Goal: Navigation & Orientation: Understand site structure

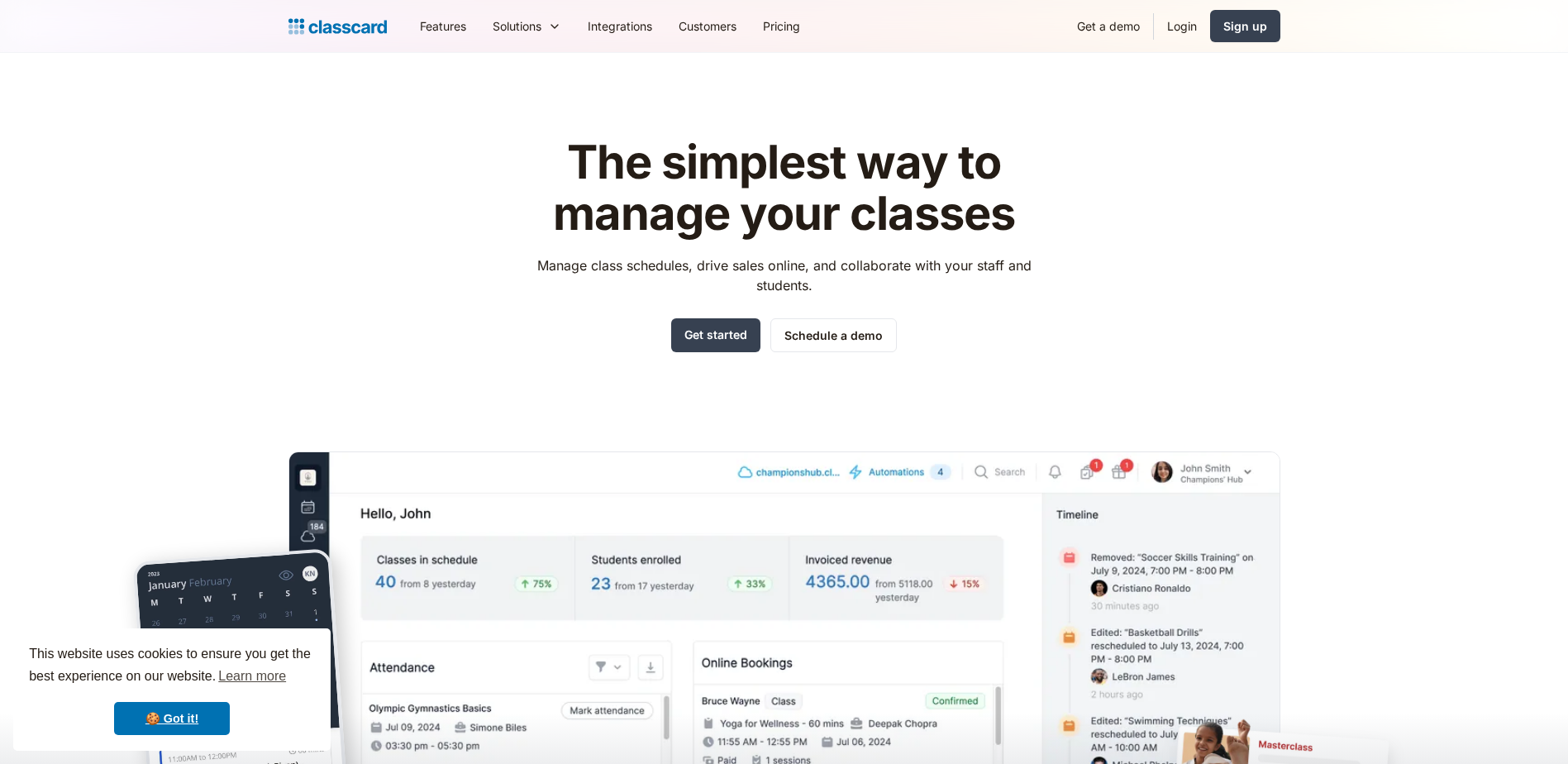
click at [913, 219] on h1 "The simplest way to manage your classes" at bounding box center [784, 188] width 525 height 102
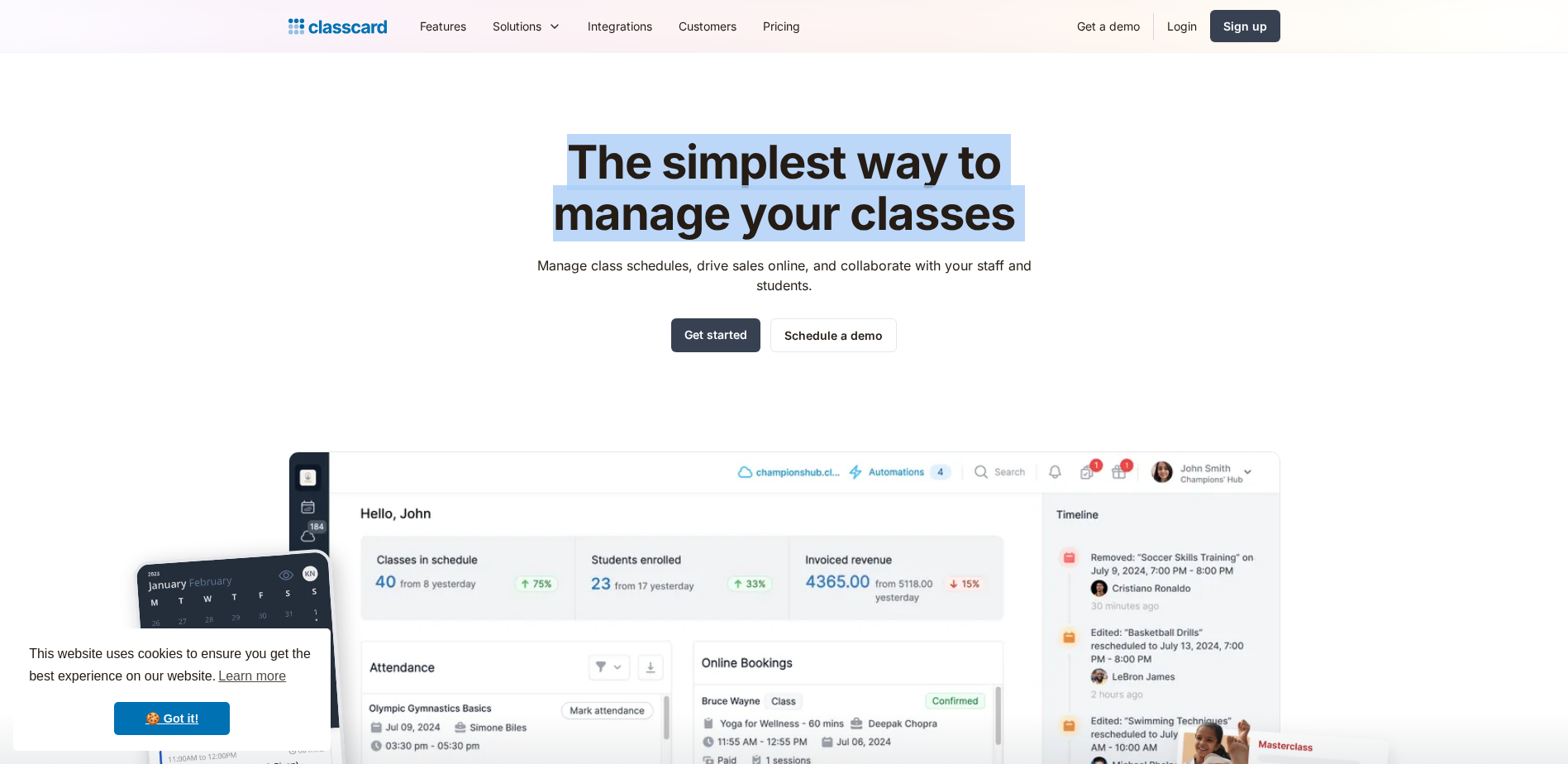
click at [913, 219] on h1 "The simplest way to manage your classes" at bounding box center [784, 188] width 525 height 102
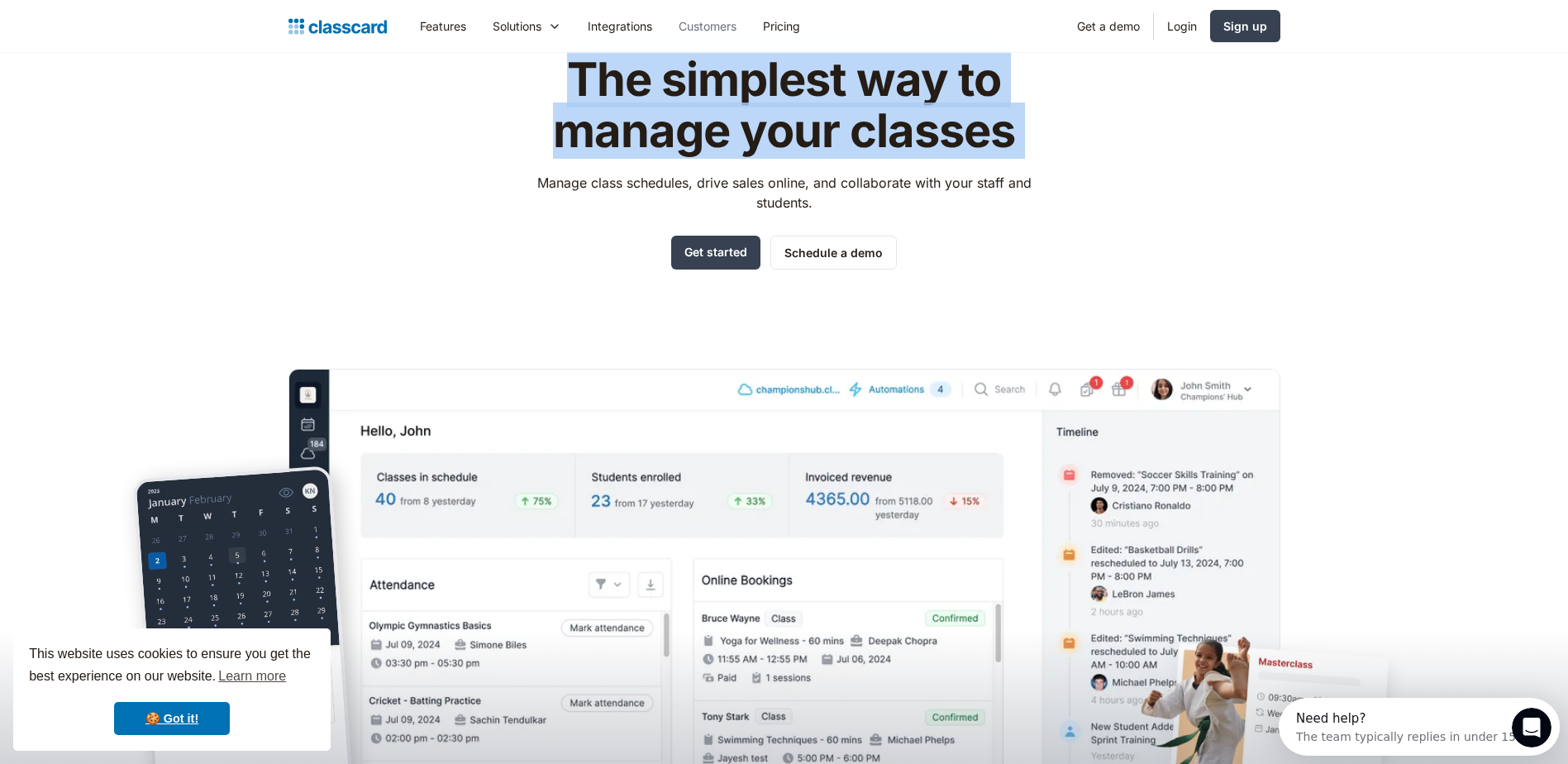
click at [714, 31] on link "Customers" at bounding box center [708, 25] width 84 height 37
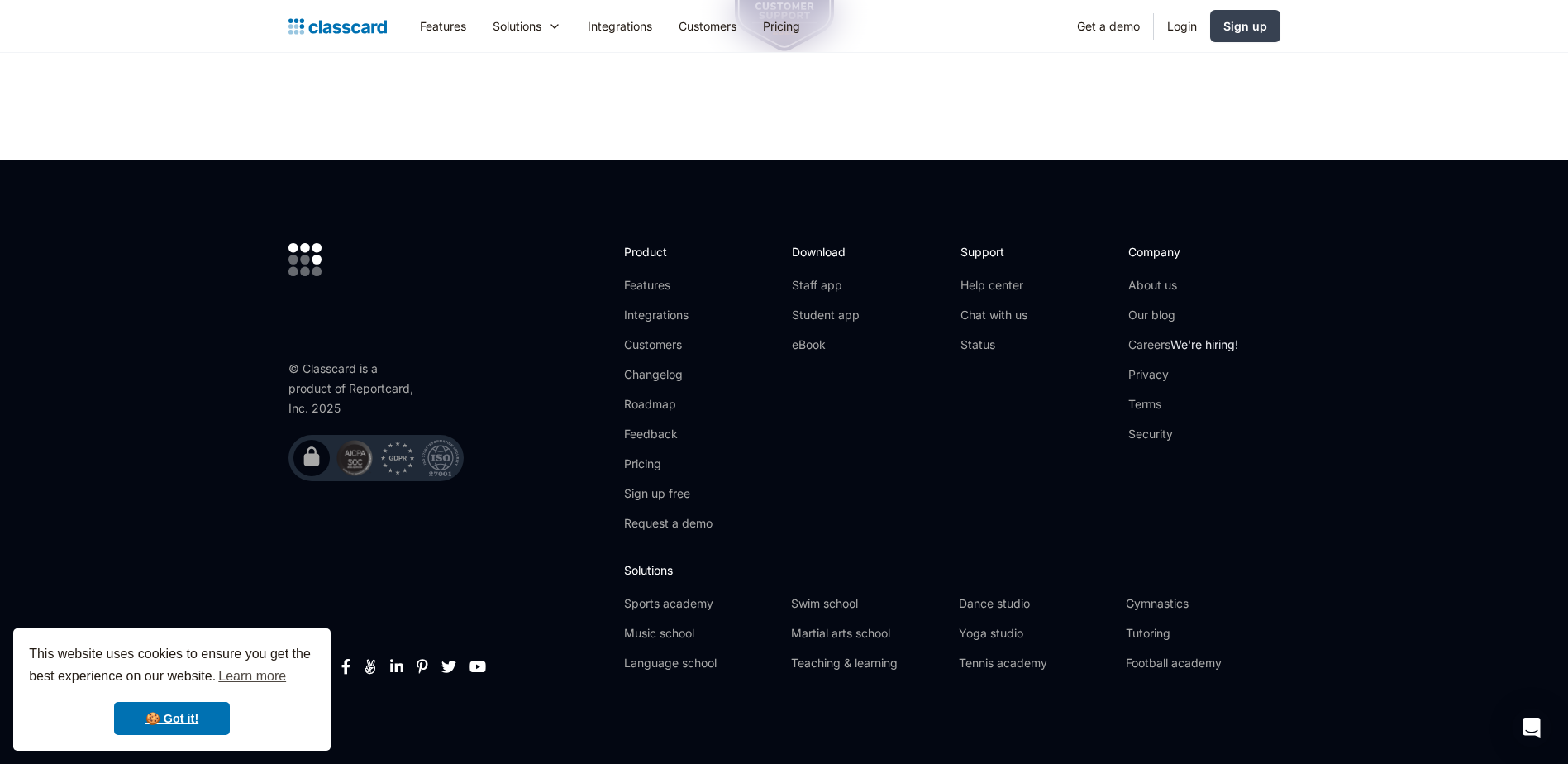
scroll to position [2494, 0]
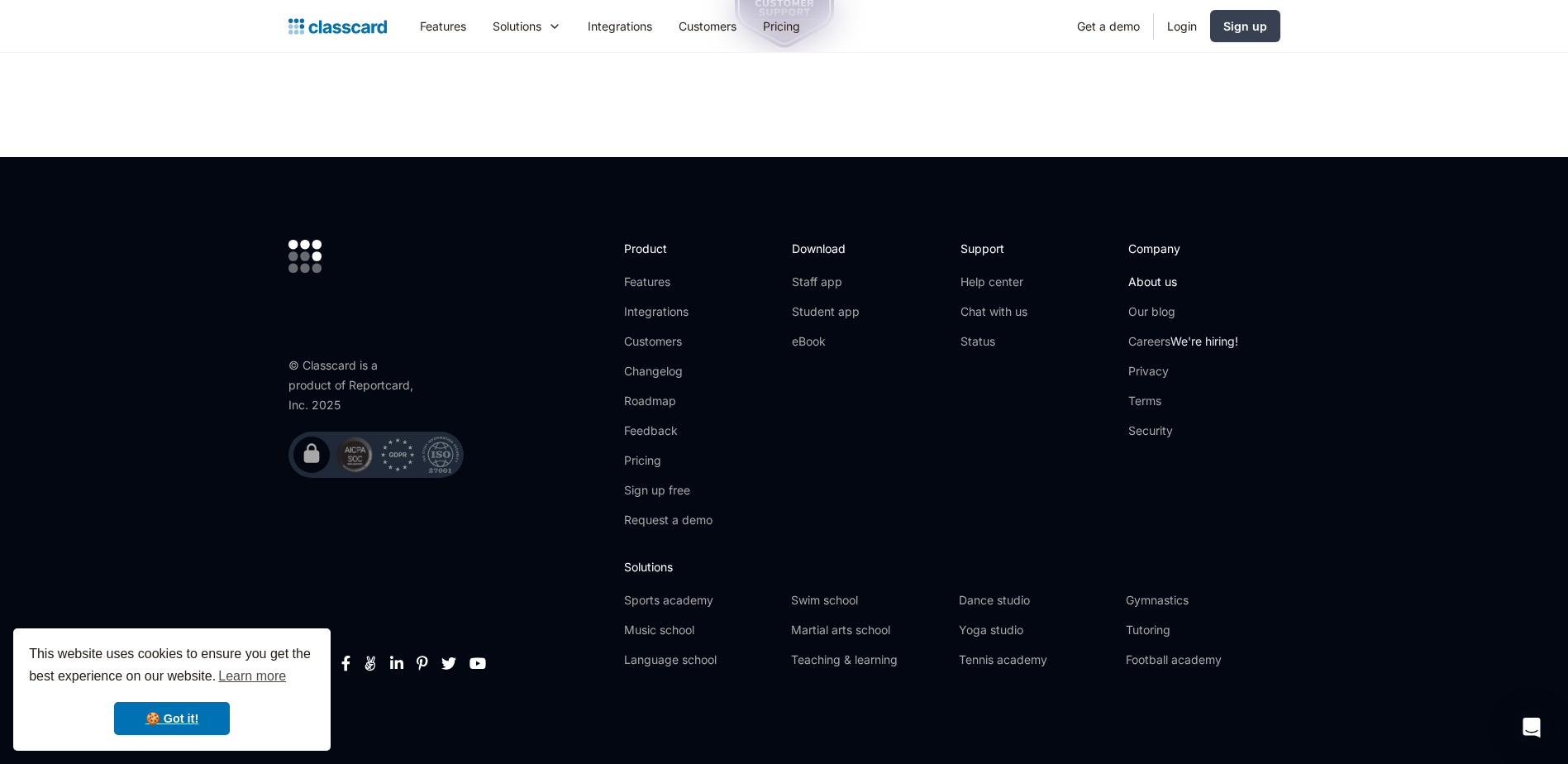
click at [1152, 288] on link "About us" at bounding box center [1183, 282] width 110 height 17
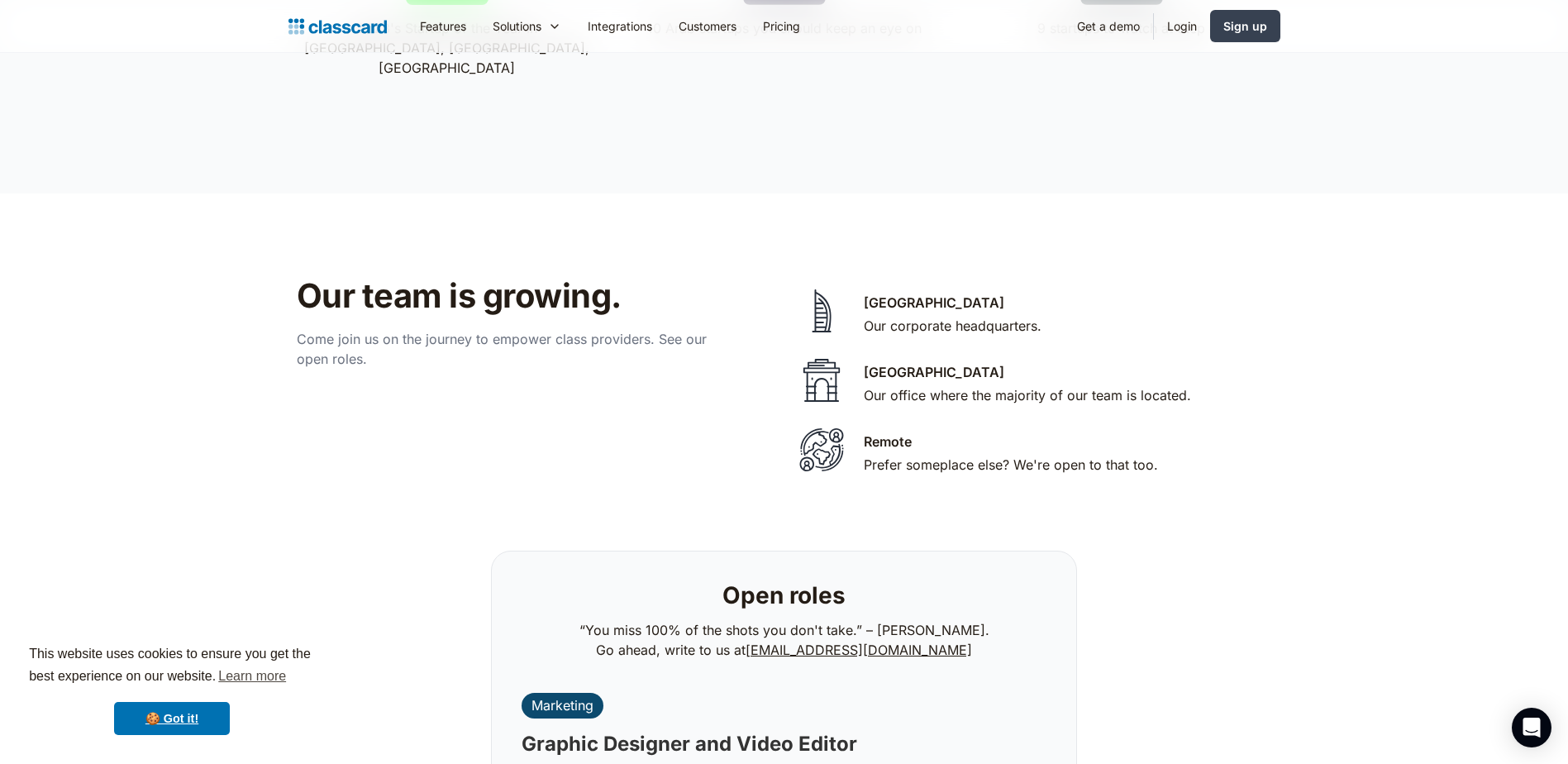
scroll to position [3390, 0]
